Goal: Transaction & Acquisition: Purchase product/service

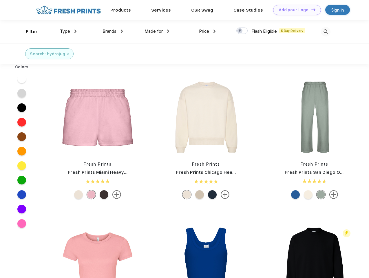
click at [295, 10] on link "Add your Logo Design Tool" at bounding box center [297, 10] width 48 height 10
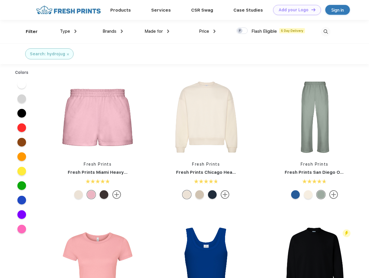
click at [0, 0] on div "Design Tool" at bounding box center [0, 0] width 0 height 0
click at [310, 10] on link "Add your Logo Design Tool" at bounding box center [297, 10] width 48 height 10
click at [28, 32] on div "Filter" at bounding box center [32, 31] width 12 height 7
click at [68, 31] on span "Type" at bounding box center [65, 31] width 10 height 5
click at [113, 31] on span "Brands" at bounding box center [109, 31] width 14 height 5
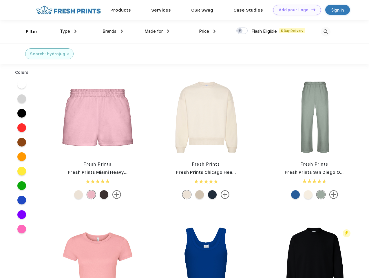
click at [157, 31] on span "Made for" at bounding box center [153, 31] width 18 height 5
click at [207, 31] on span "Price" at bounding box center [204, 31] width 10 height 5
click at [242, 31] on div at bounding box center [241, 30] width 11 height 6
click at [240, 31] on input "checkbox" at bounding box center [238, 29] width 4 height 4
click at [325, 32] on img at bounding box center [326, 32] width 10 height 10
